Goal: Transaction & Acquisition: Obtain resource

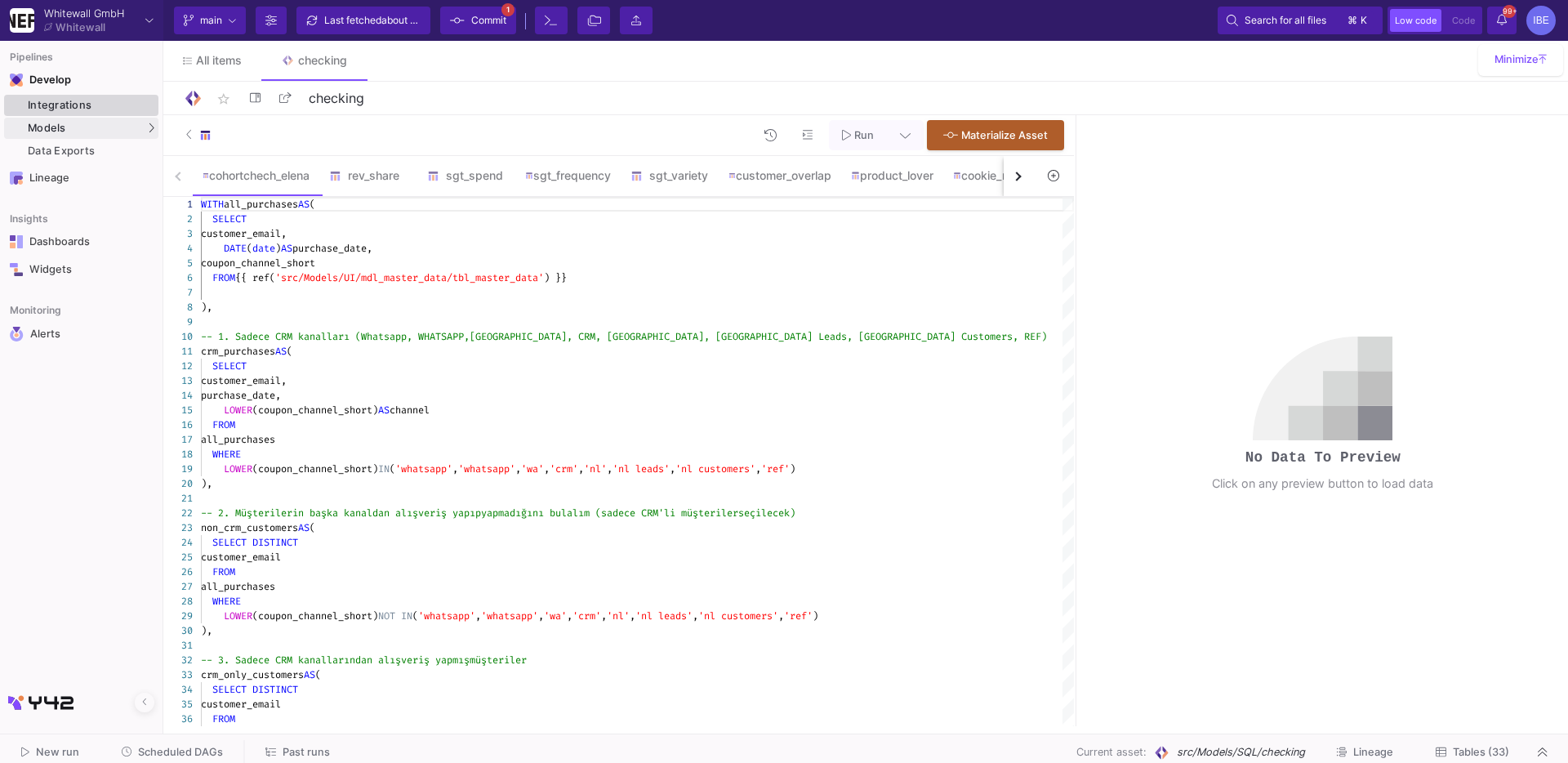
click at [90, 101] on div "Integrations" at bounding box center [90, 105] width 126 height 13
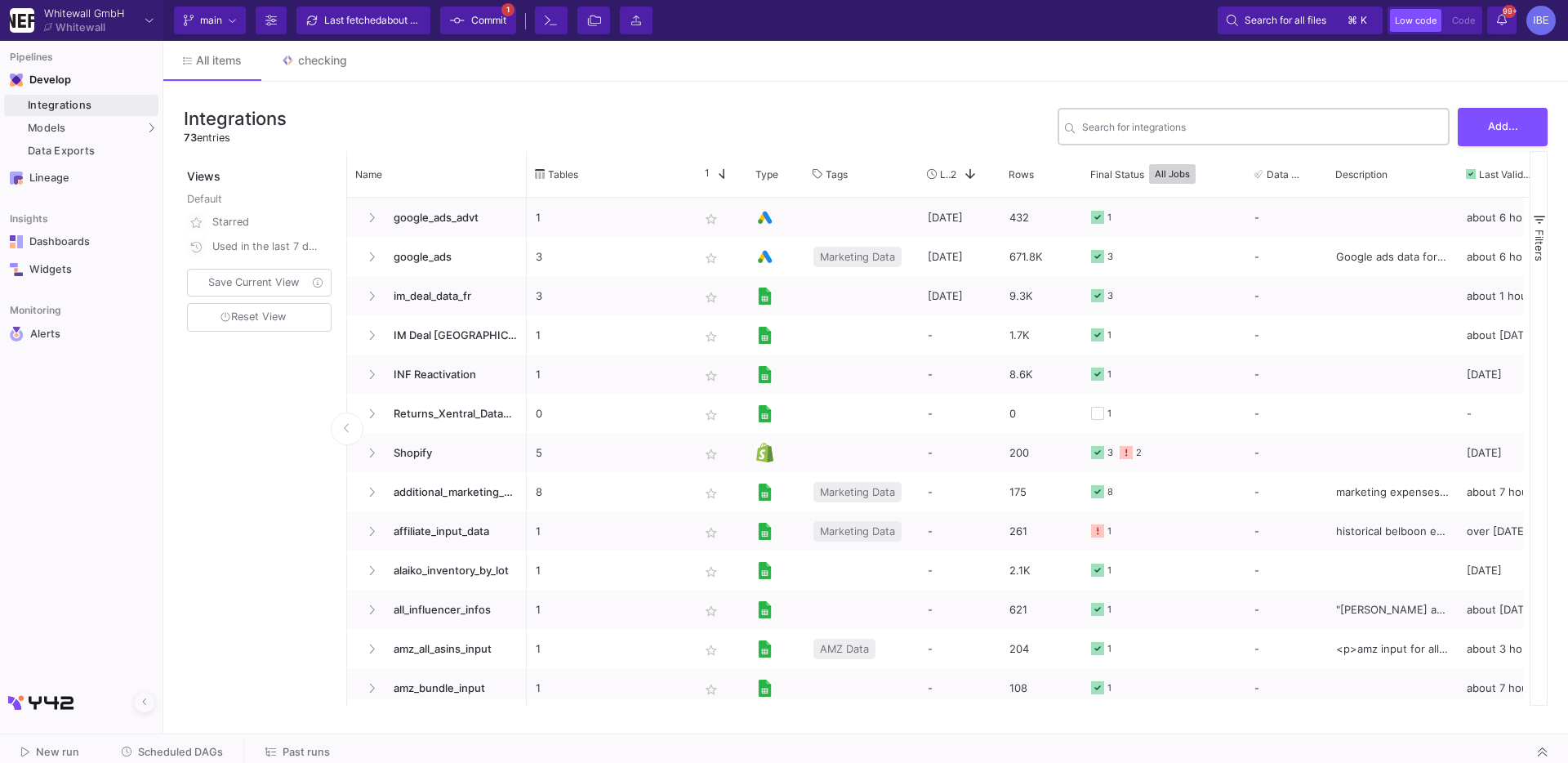
click at [1448, 139] on div "Search for integrations" at bounding box center [1254, 125] width 392 height 40
click at [1490, 127] on span "Add..." at bounding box center [1504, 125] width 30 height 13
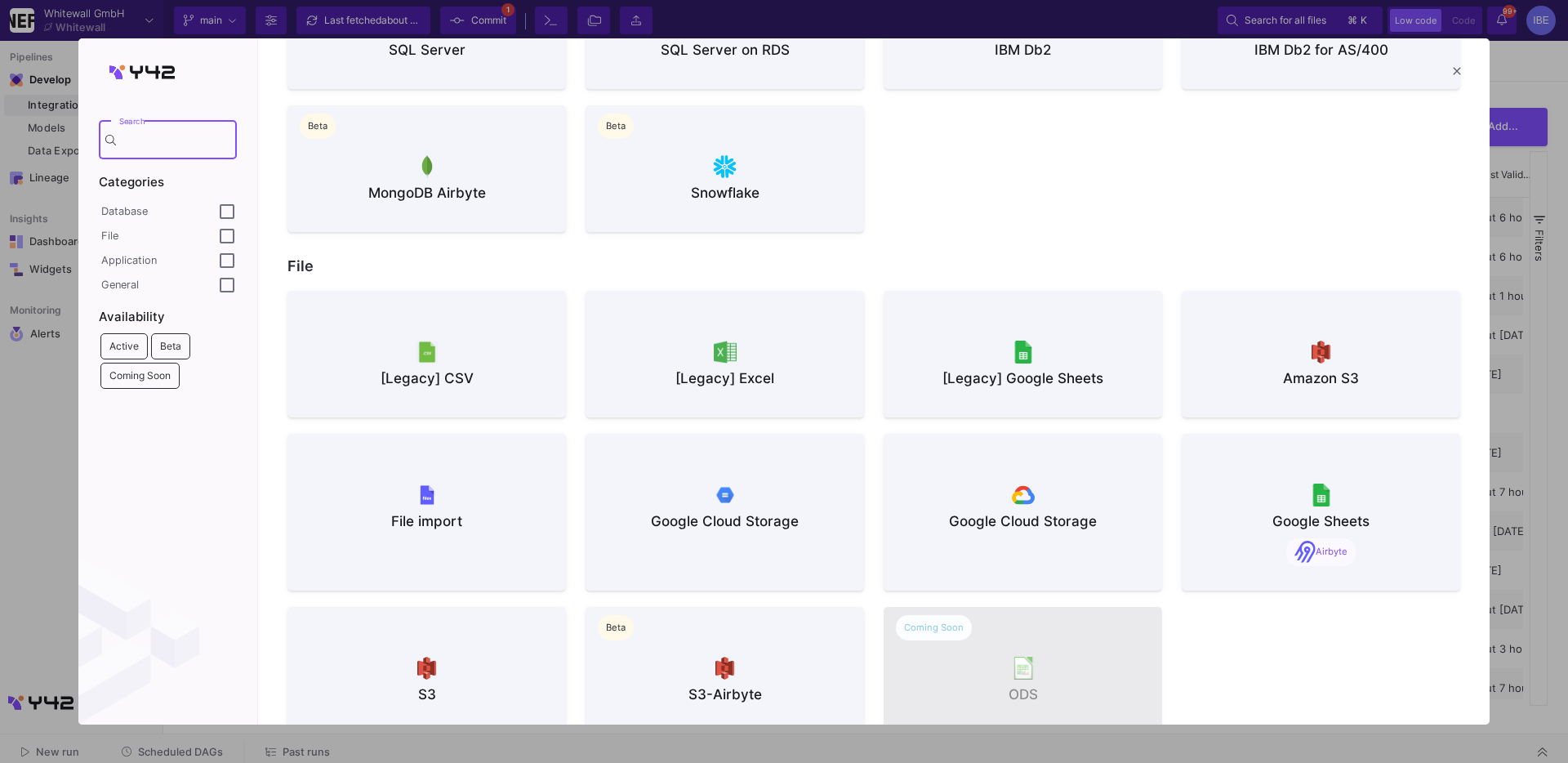
scroll to position [745, 0]
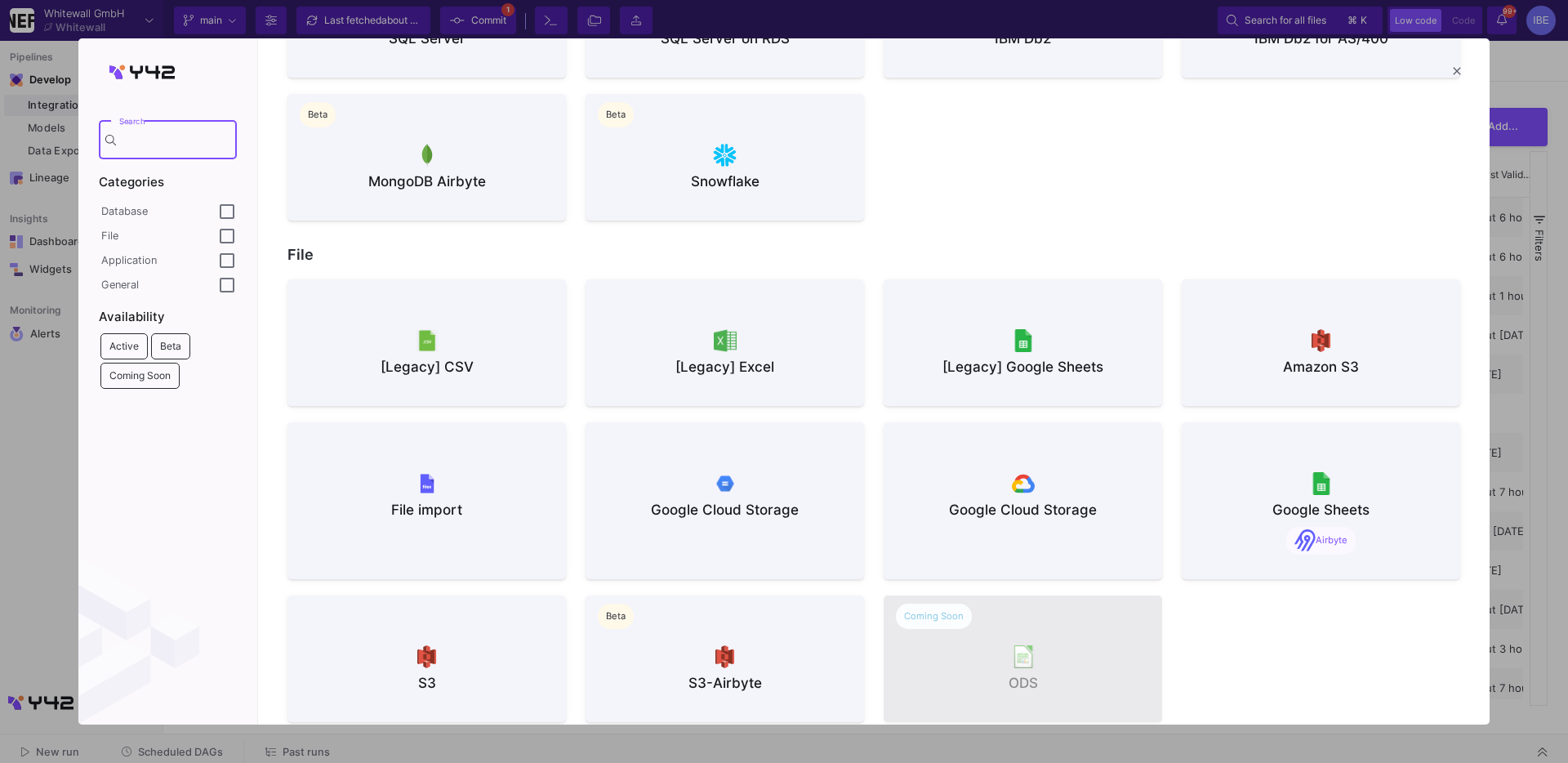
click at [1051, 316] on button "[Legacy] Google Sheets" at bounding box center [1022, 342] width 278 height 126
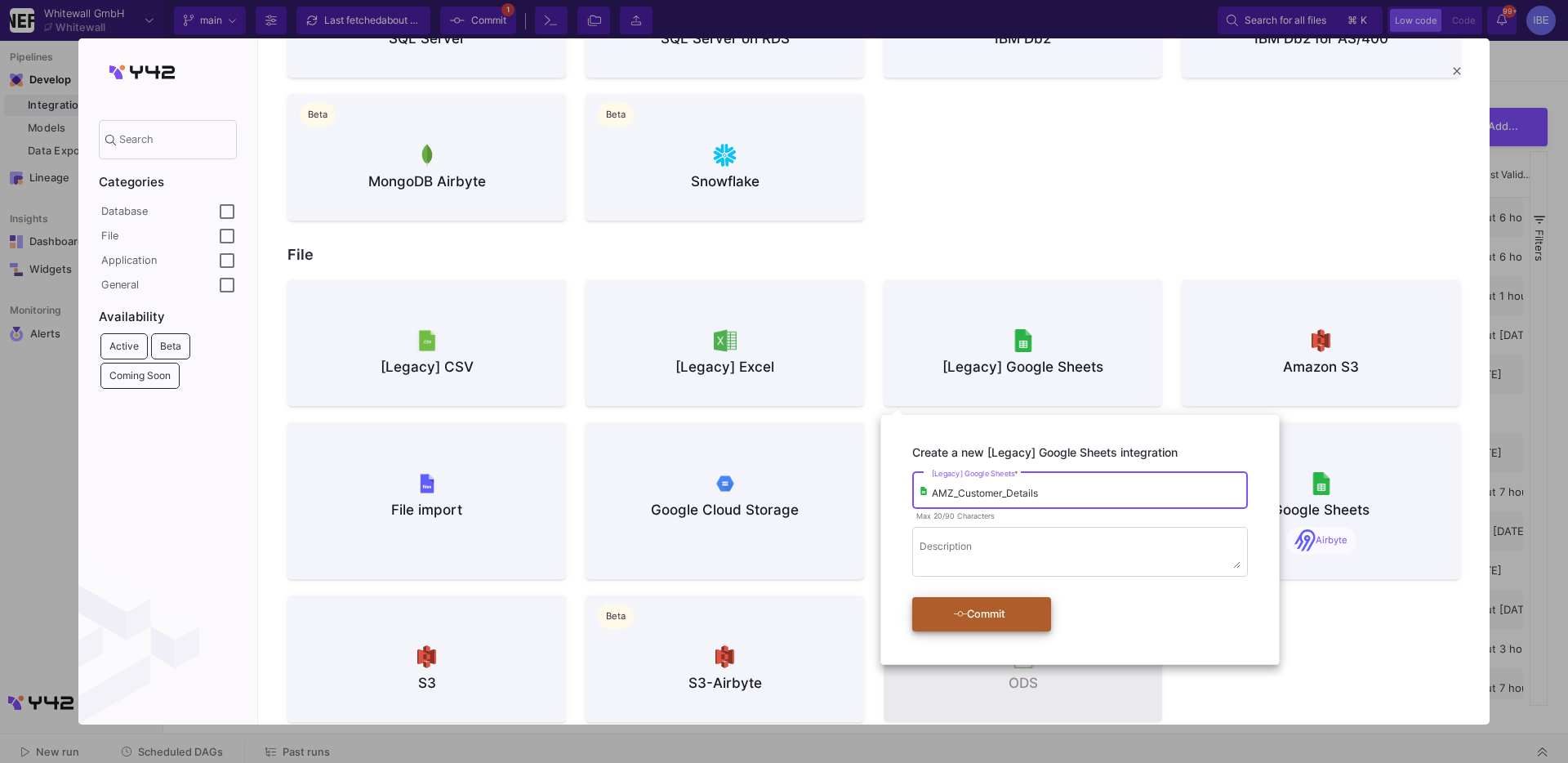
type input "AMZ_Customer_Details"
click at [1011, 628] on div "Commit" at bounding box center [980, 613] width 94 height 29
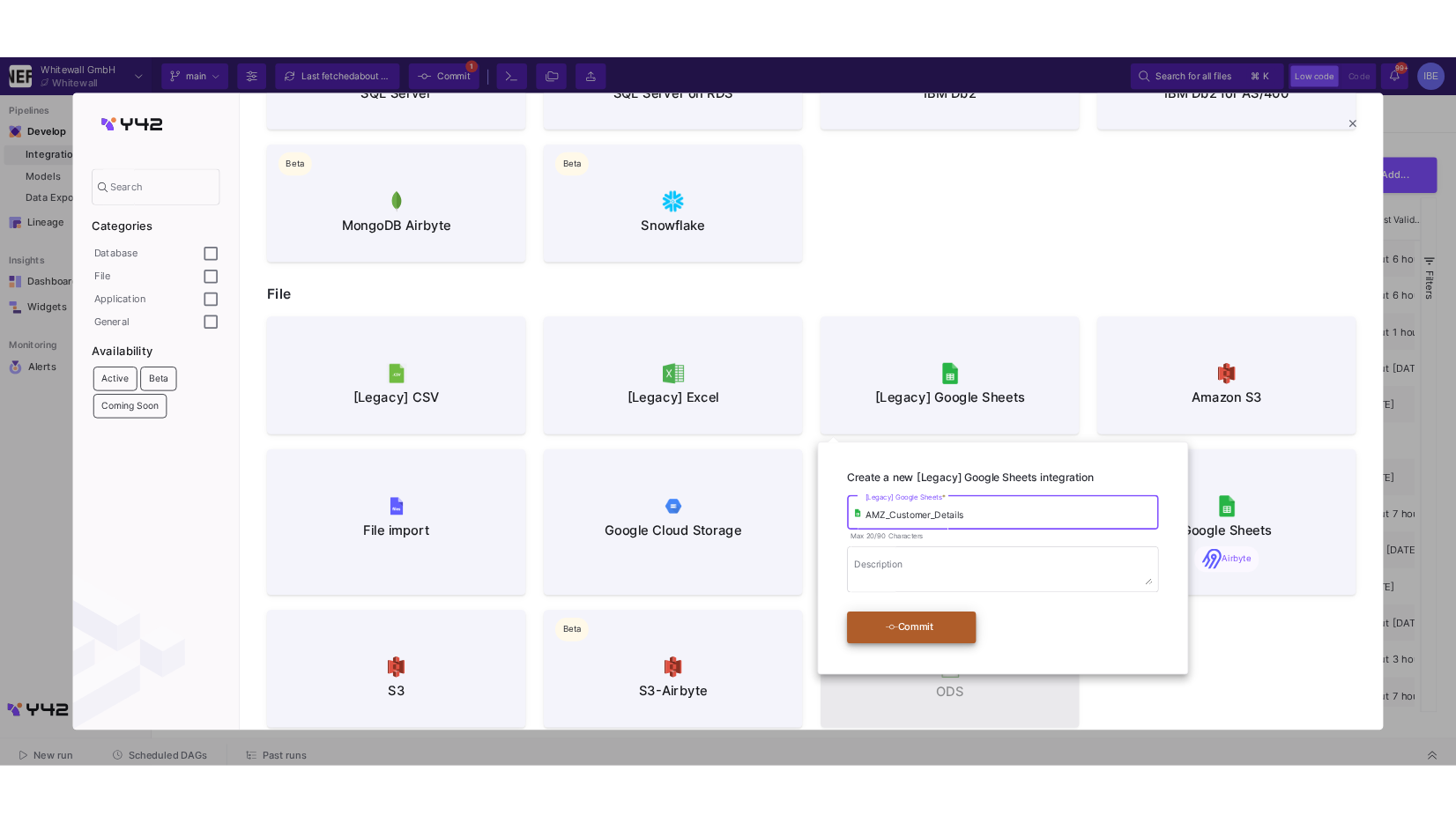
scroll to position [0, 0]
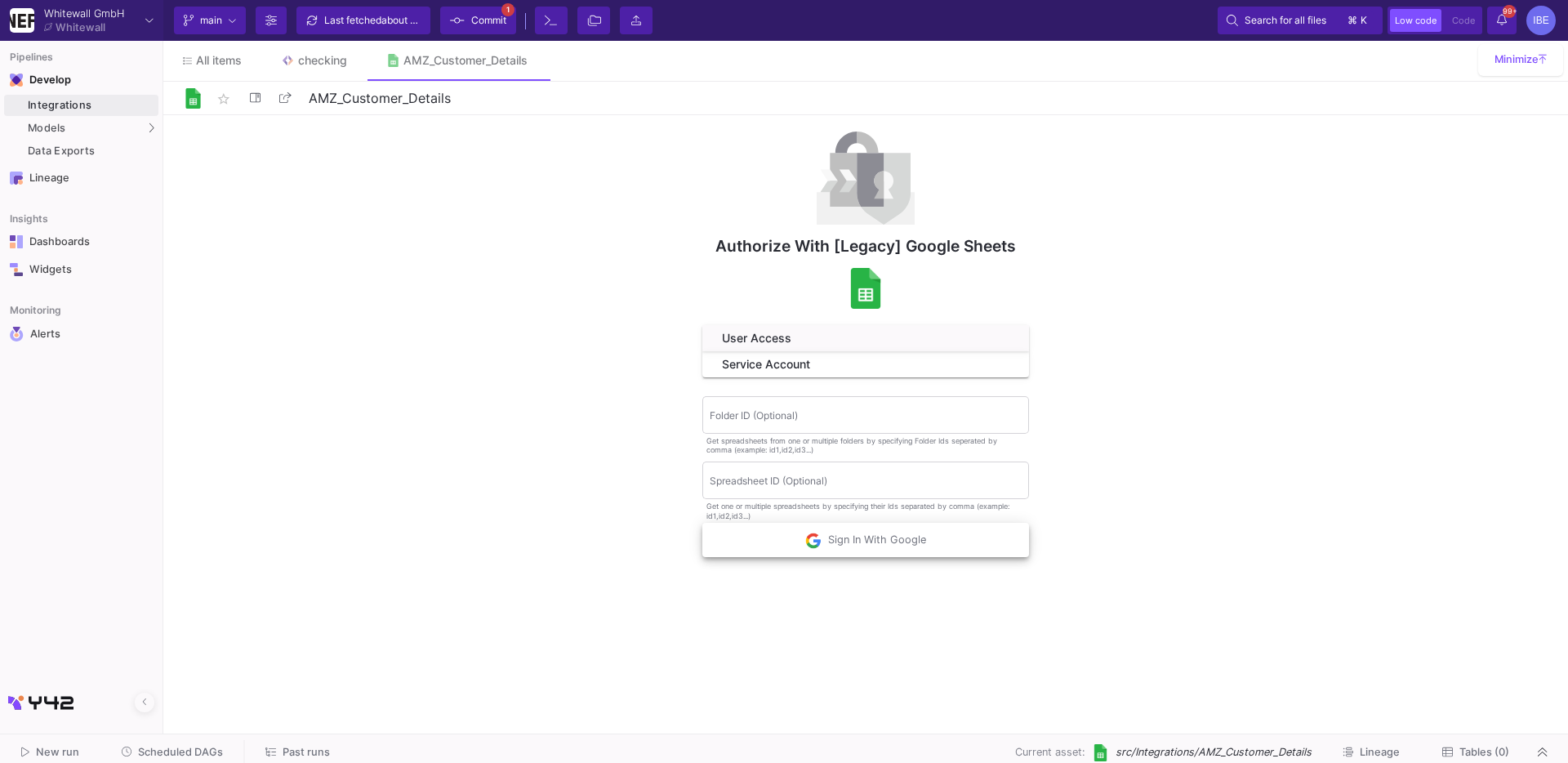
click at [942, 550] on button "Sign In With Google" at bounding box center [865, 539] width 327 height 34
